Goal: Use online tool/utility

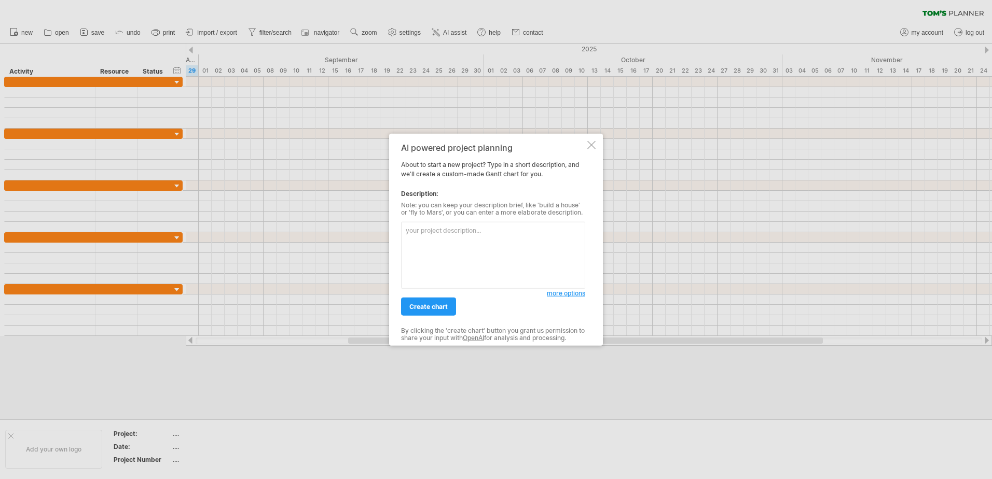
click at [482, 242] on textarea at bounding box center [493, 255] width 184 height 67
paste textarea "Lore ipsumdol, sitame, conse, adipisci Eli SEd doe Temporinci Utlabore et DOL 1…"
type textarea "Lore ipsumdol, sitame, conse, adipisci Eli SEd doe Temporinci Utlabore et DOL 1…"
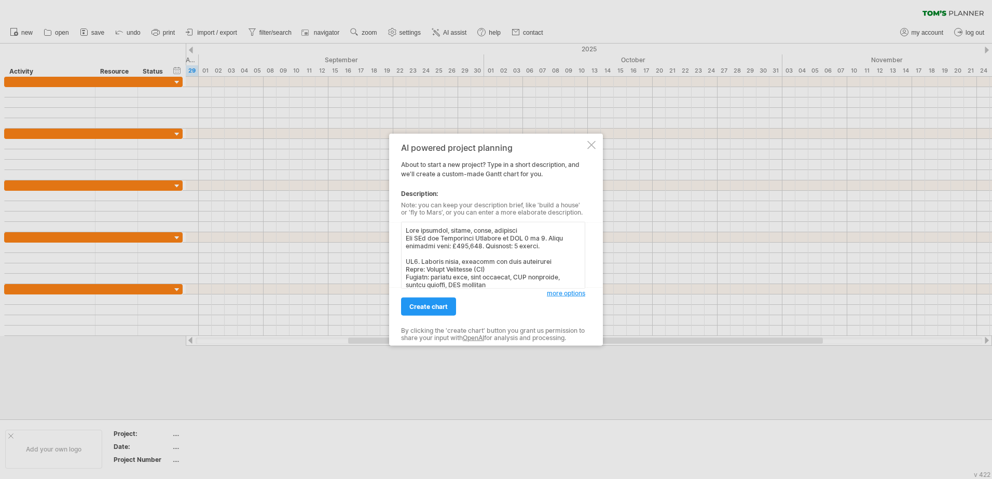
scroll to position [709, 0]
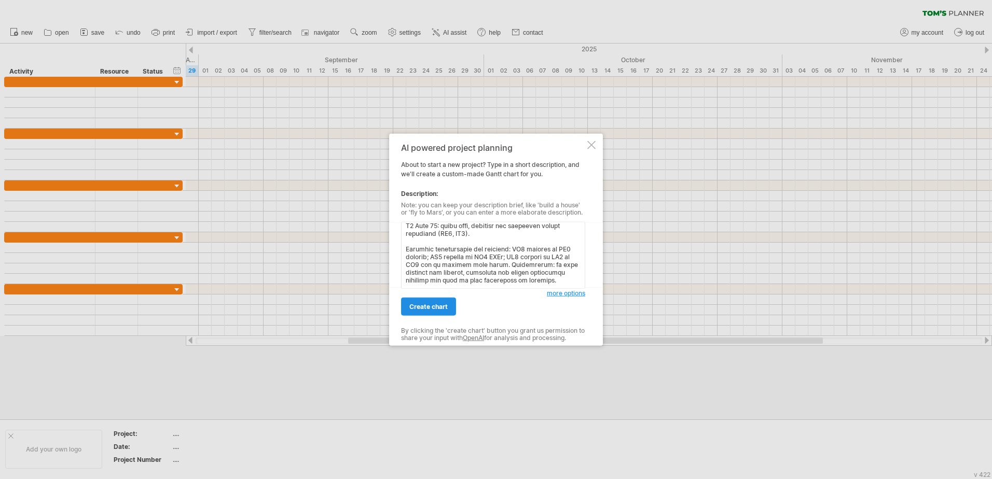
click at [433, 303] on span "create chart" at bounding box center [428, 307] width 38 height 8
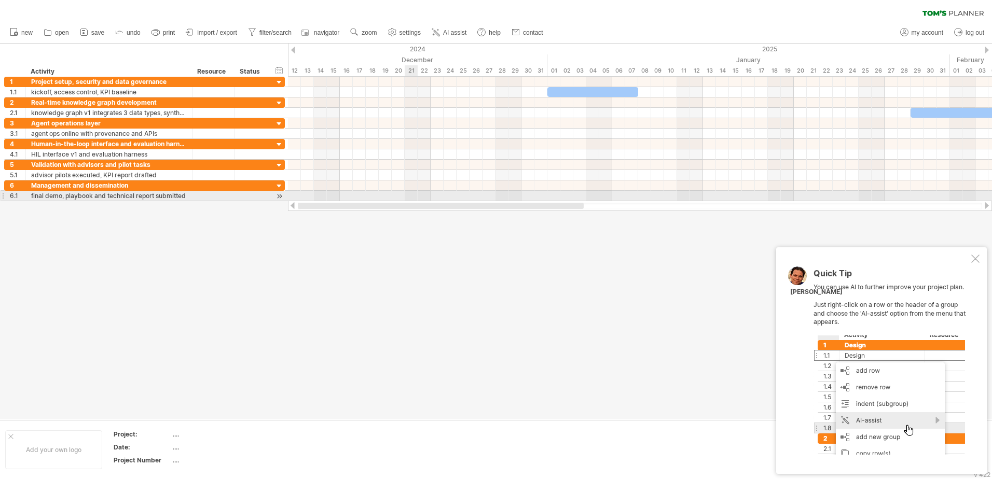
drag, startPoint x: 563, startPoint y: 203, endPoint x: 407, endPoint y: 198, distance: 156.2
click at [407, 198] on div "Trying to reach [DOMAIN_NAME] Connected again... 0% clear filter new 1" at bounding box center [496, 239] width 992 height 479
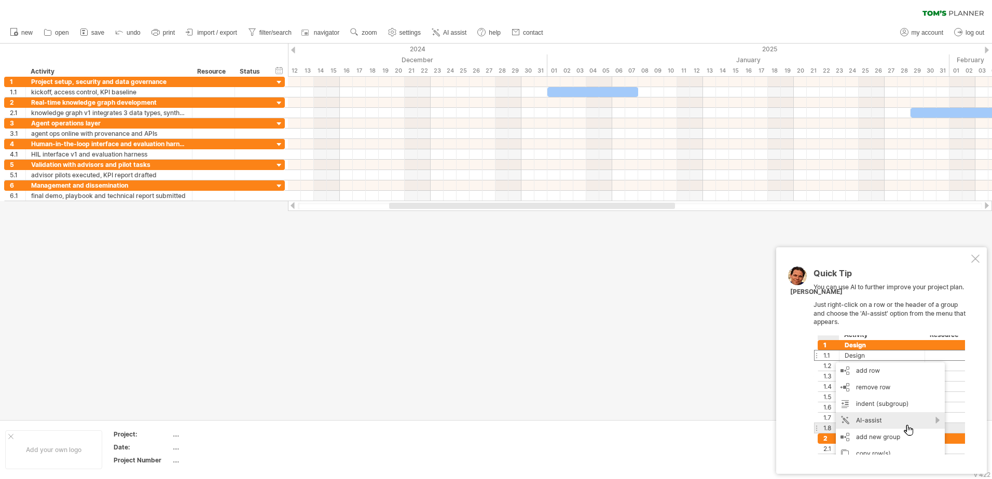
click at [975, 260] on div at bounding box center [975, 259] width 8 height 8
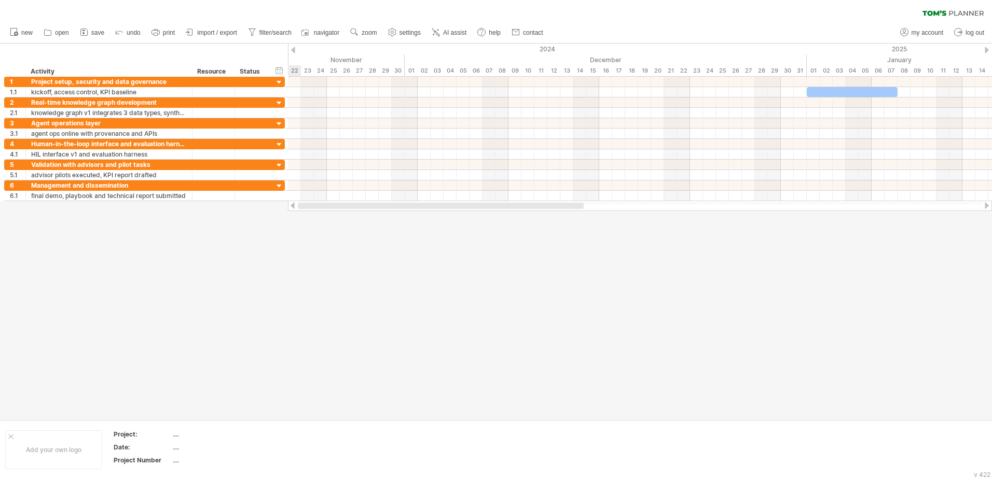
drag, startPoint x: 532, startPoint y: 206, endPoint x: 396, endPoint y: 219, distance: 136.5
click at [396, 220] on div "Trying to reach [DOMAIN_NAME] Connected again... 0% clear filter new 1" at bounding box center [496, 239] width 992 height 479
click at [95, 35] on span "save" at bounding box center [97, 32] width 13 height 7
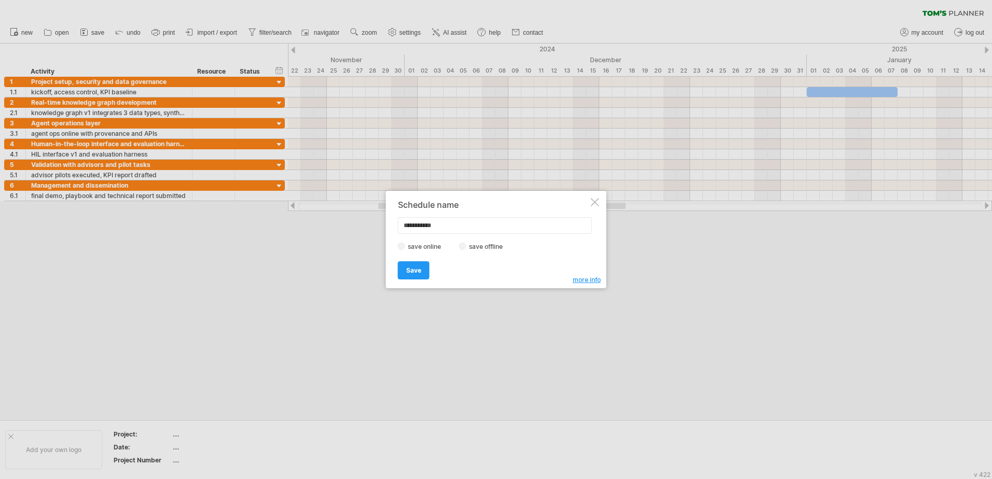
click at [470, 250] on label "save offline" at bounding box center [488, 247] width 45 height 8
click at [419, 270] on span "Save" at bounding box center [413, 271] width 15 height 8
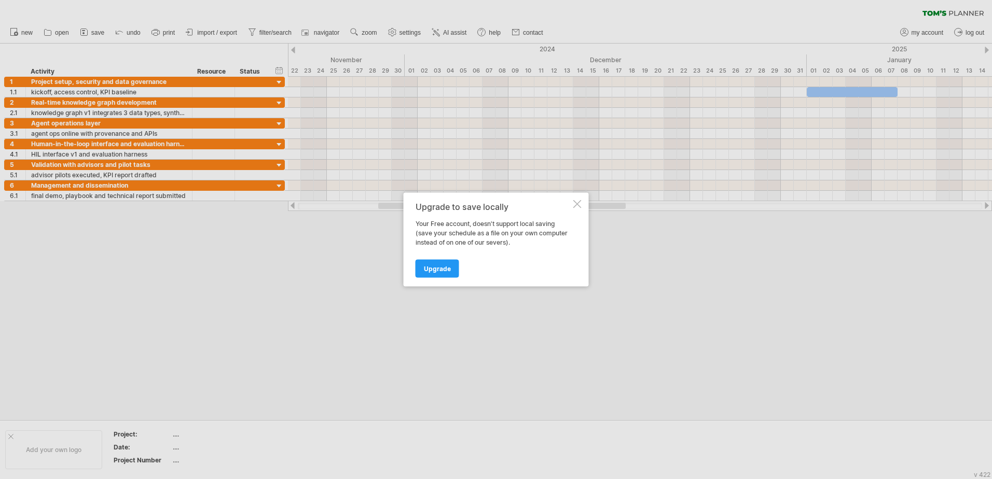
click at [576, 203] on div at bounding box center [577, 204] width 8 height 8
